Goal: Browse casually: Explore the website without a specific task or goal

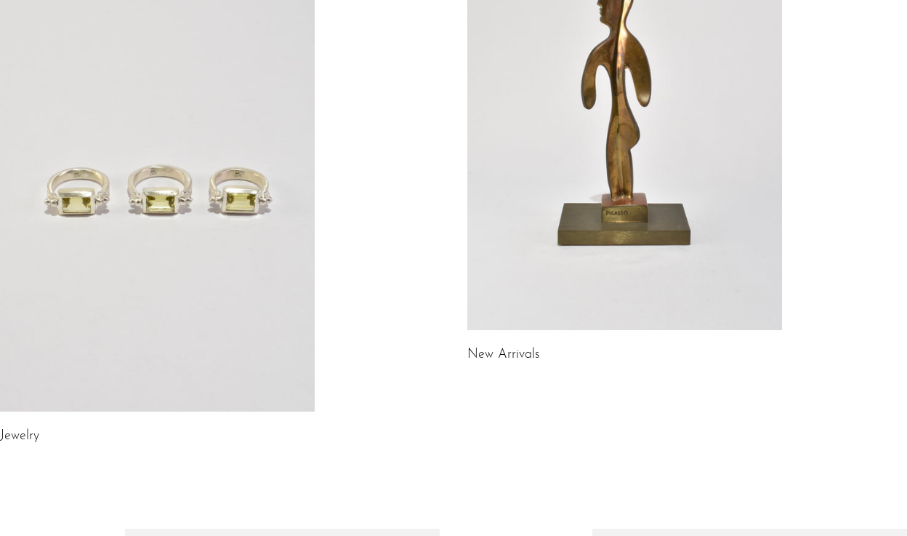
scroll to position [225, 0]
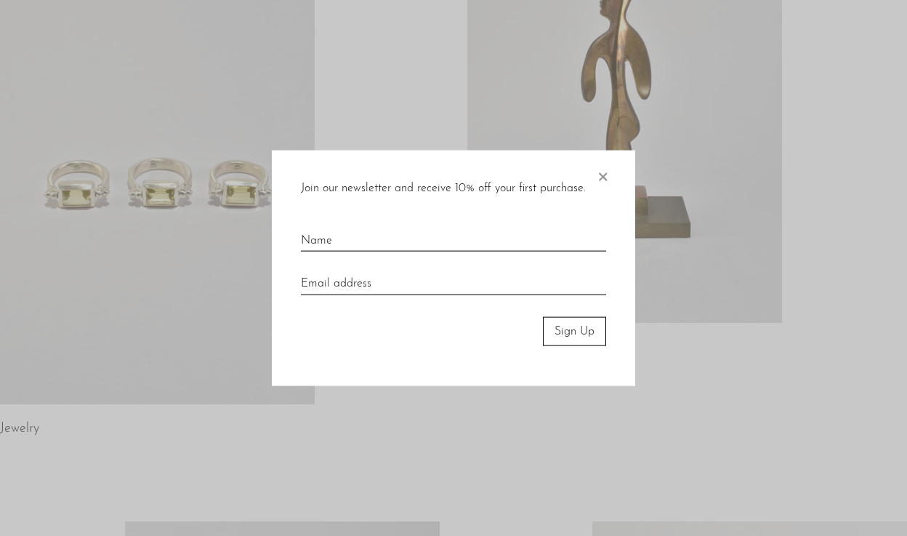
click at [602, 172] on span "×" at bounding box center [602, 173] width 15 height 47
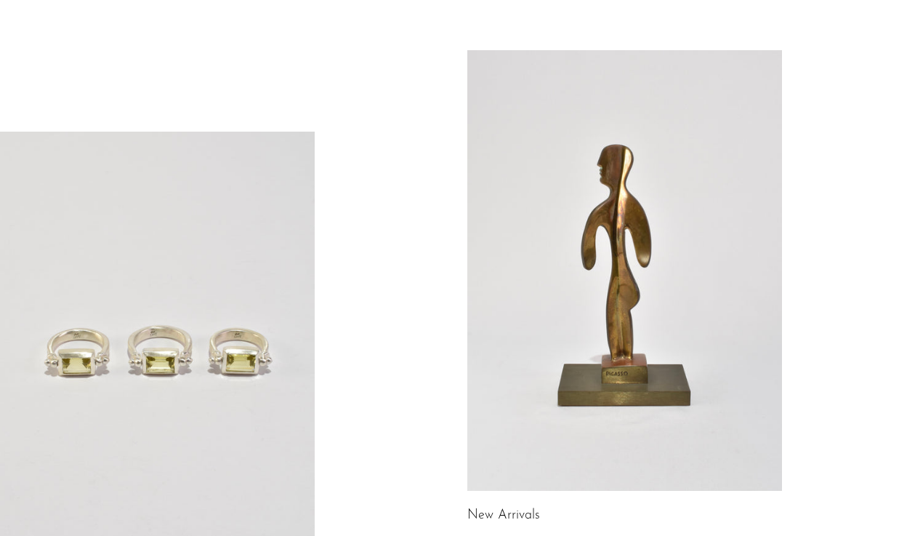
scroll to position [0, 0]
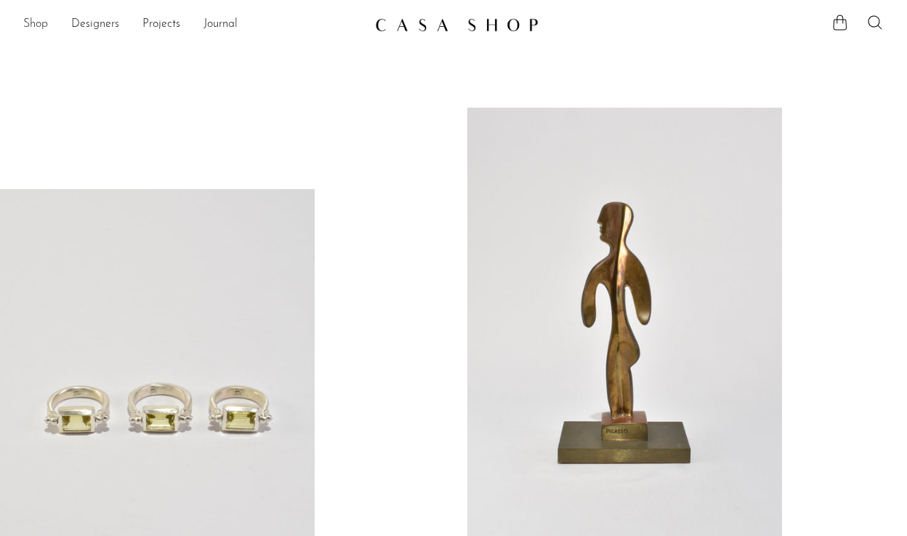
click at [34, 20] on link "Shop" at bounding box center [35, 24] width 25 height 19
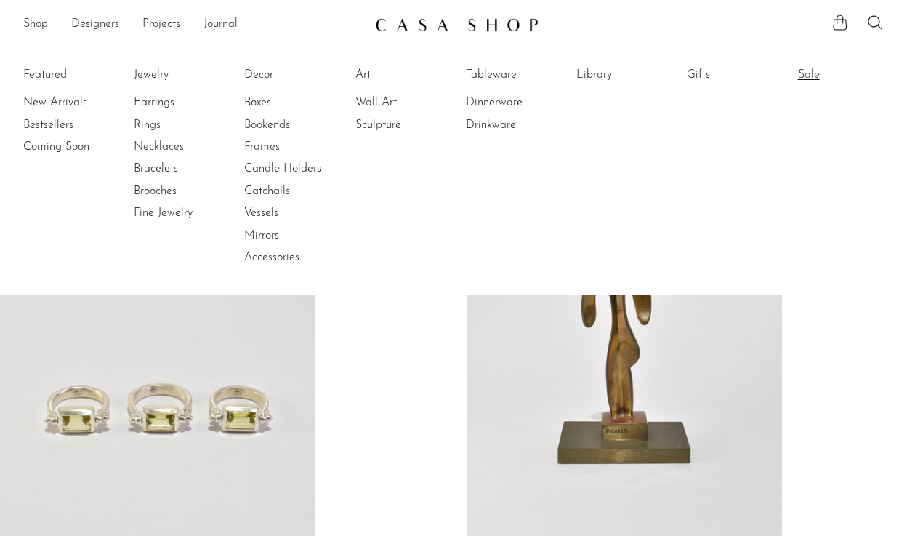
click at [806, 76] on link "Sale" at bounding box center [852, 75] width 109 height 16
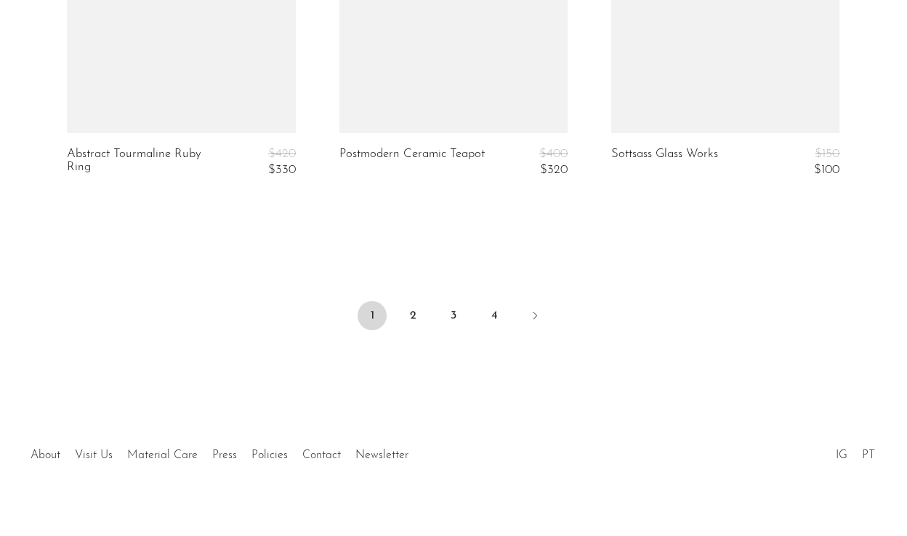
scroll to position [4732, 0]
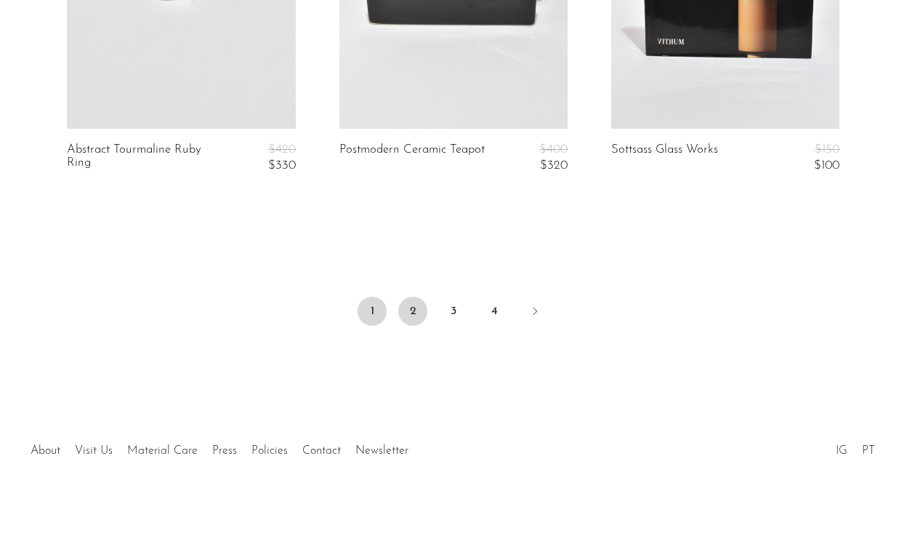
click at [414, 311] on link "2" at bounding box center [412, 311] width 29 height 29
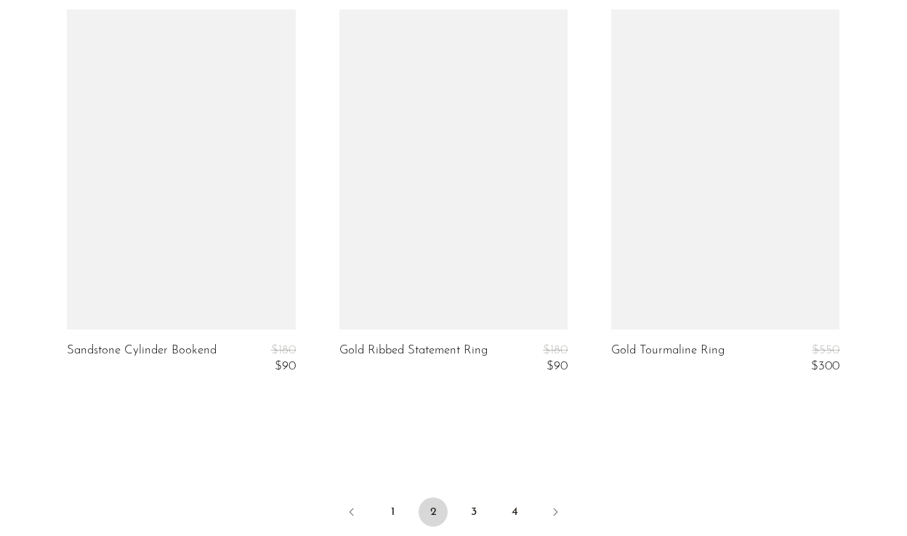
scroll to position [4744, 0]
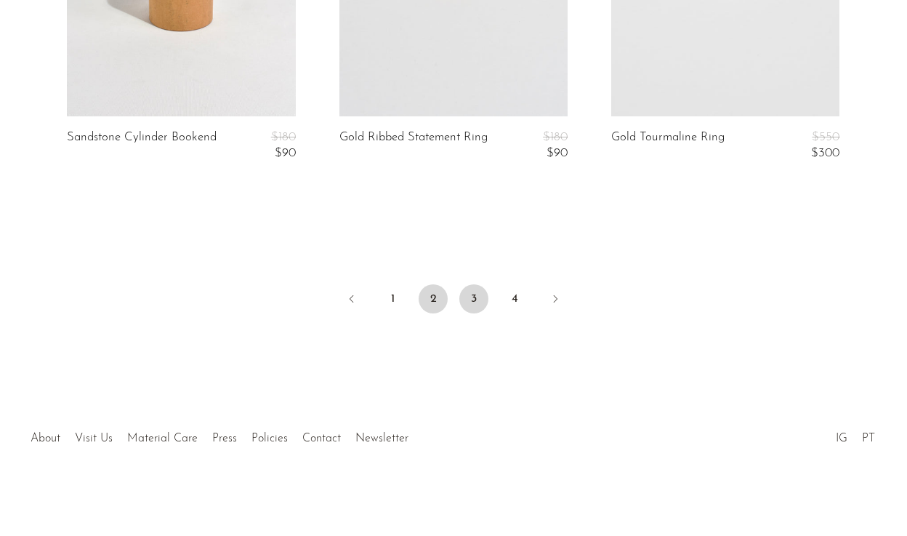
click at [472, 301] on link "3" at bounding box center [474, 298] width 29 height 29
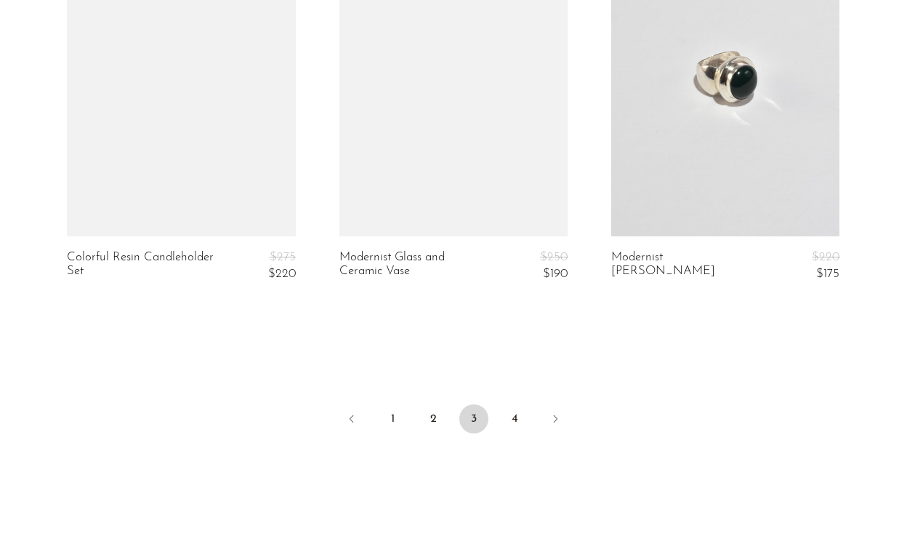
scroll to position [4637, 0]
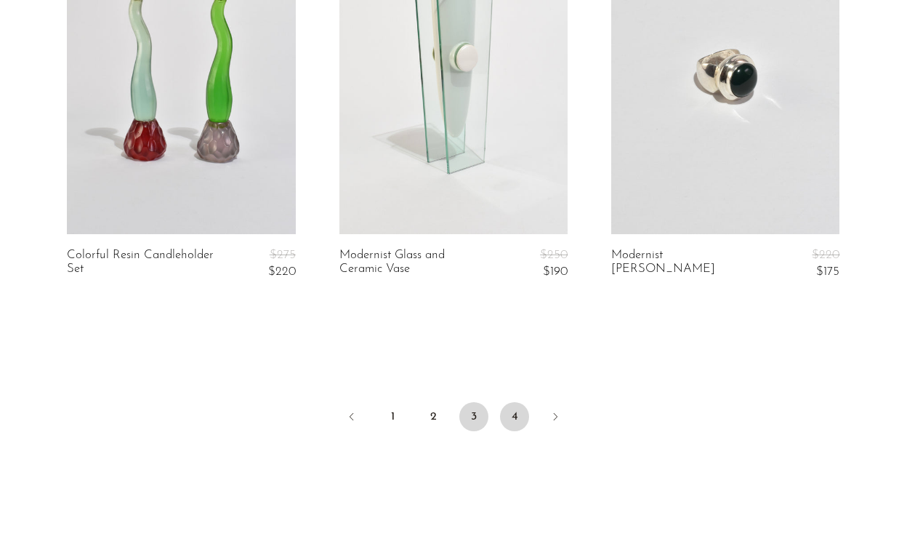
click at [512, 402] on link "4" at bounding box center [514, 416] width 29 height 29
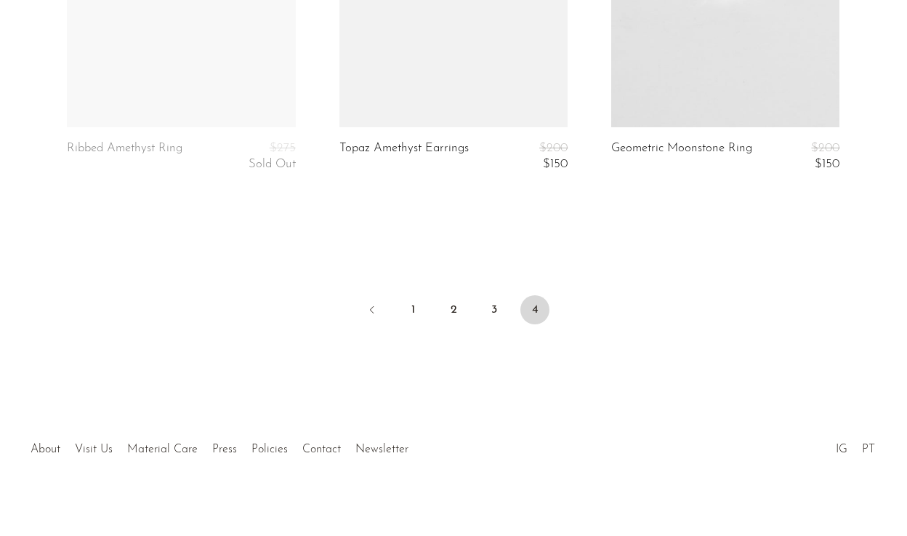
scroll to position [3134, 0]
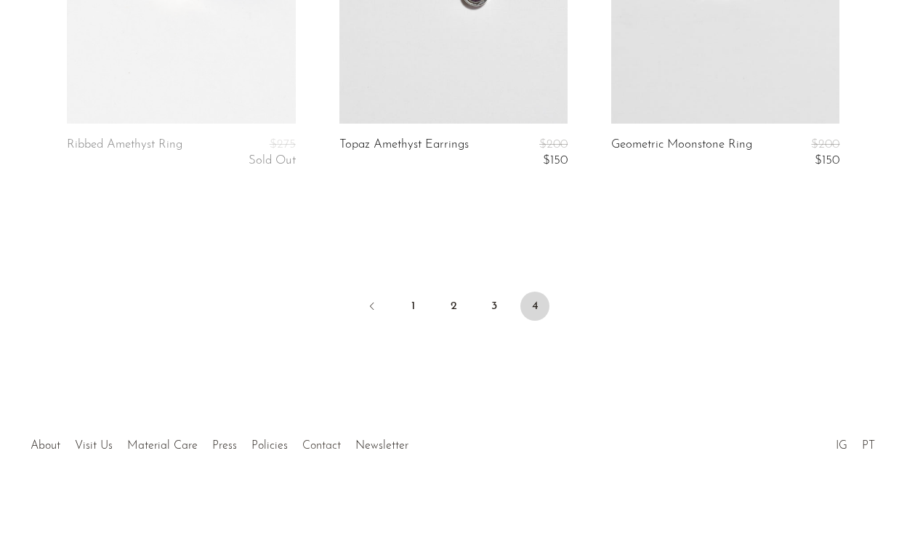
click at [316, 446] on link "Contact" at bounding box center [321, 446] width 39 height 12
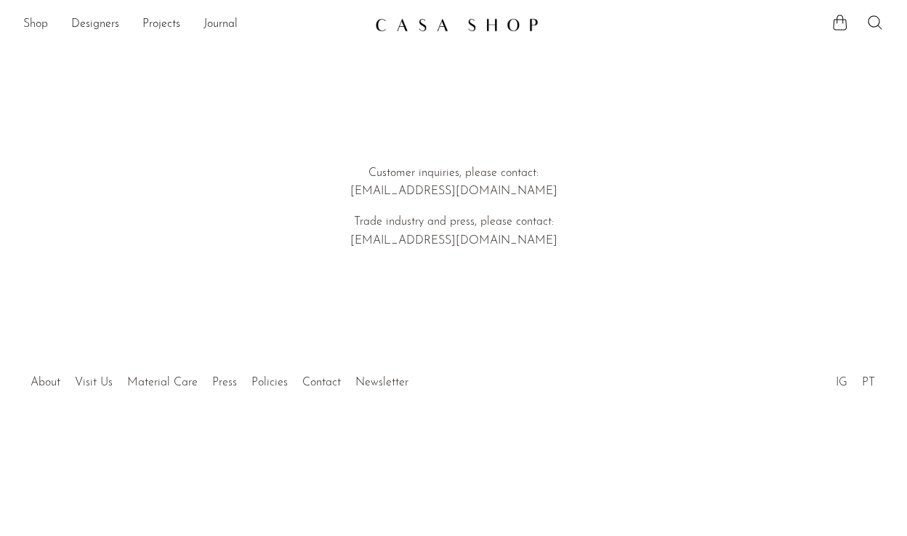
click at [35, 23] on link "Shop" at bounding box center [35, 24] width 25 height 19
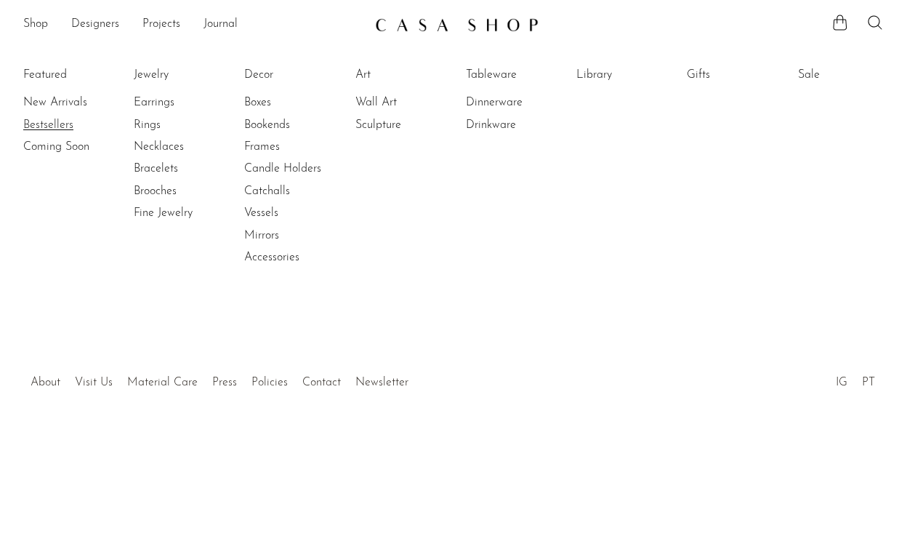
click at [53, 124] on link "Bestsellers" at bounding box center [77, 125] width 109 height 16
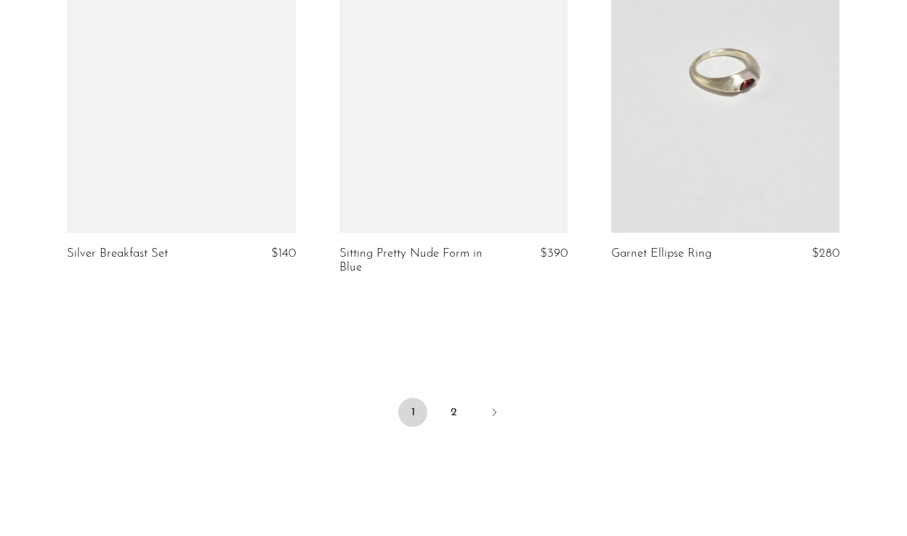
scroll to position [4570, 0]
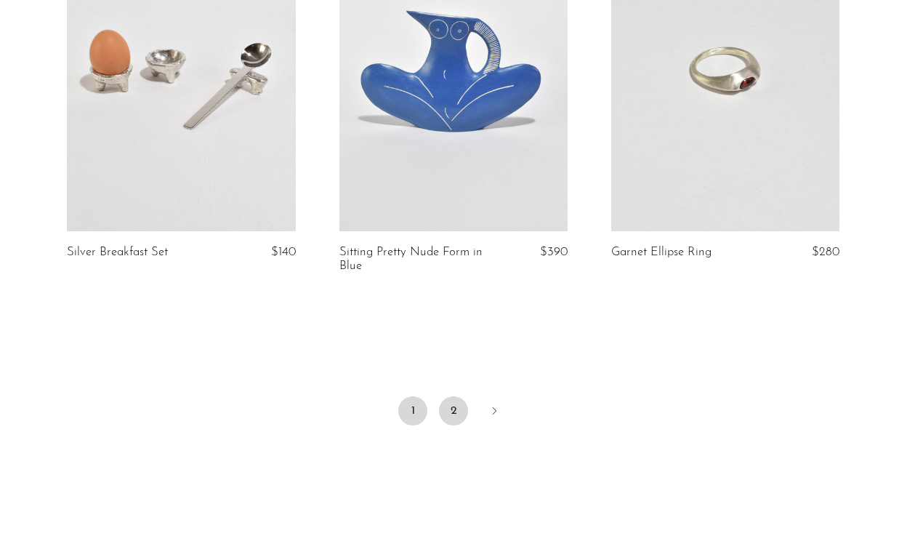
click at [457, 396] on link "2" at bounding box center [453, 410] width 29 height 29
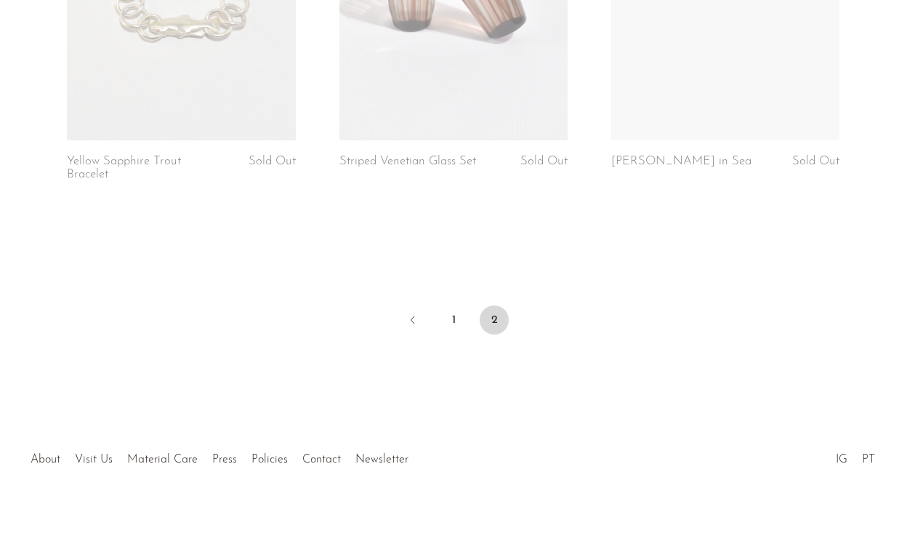
scroll to position [1487, 0]
